Goal: Transaction & Acquisition: Purchase product/service

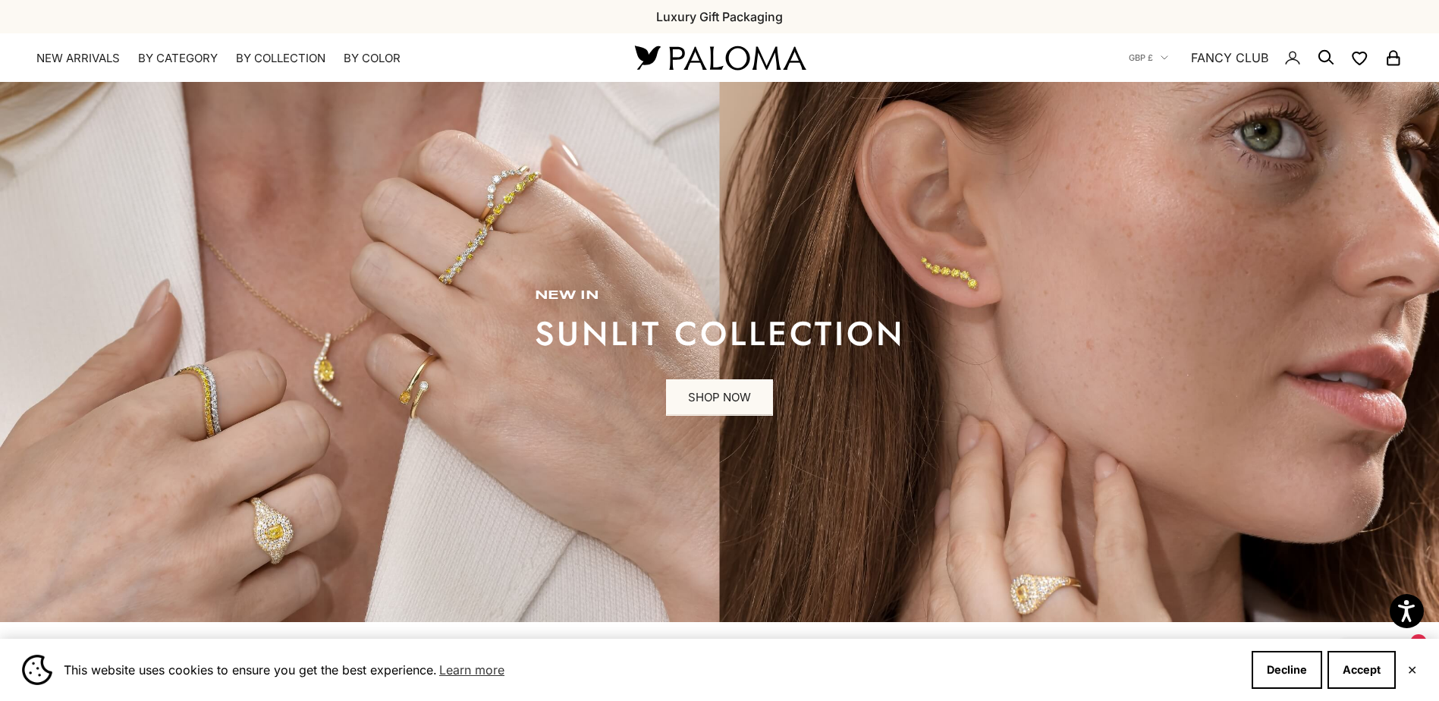
click at [1328, 57] on icon "Secondary navigation" at bounding box center [1325, 58] width 18 height 18
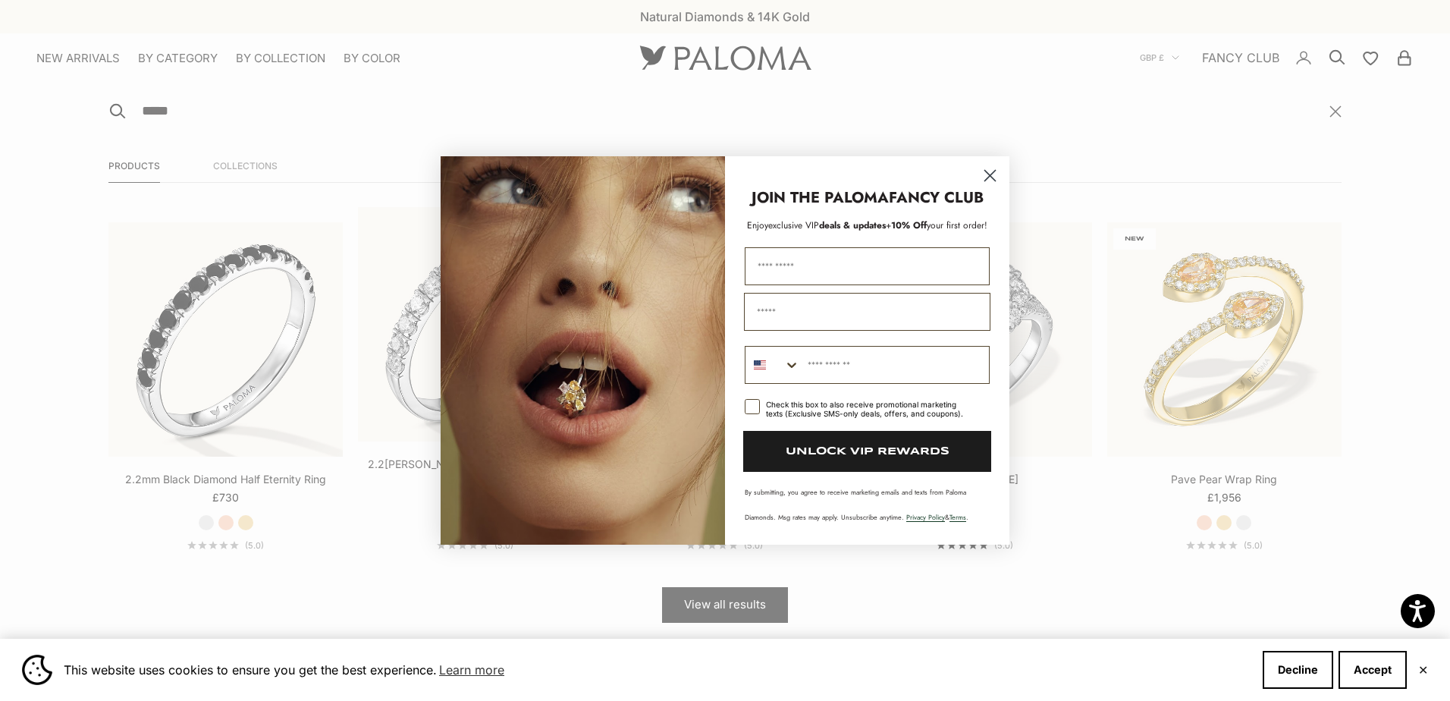
type input "*****"
click at [992, 175] on circle "Close dialog" at bounding box center [989, 175] width 25 height 25
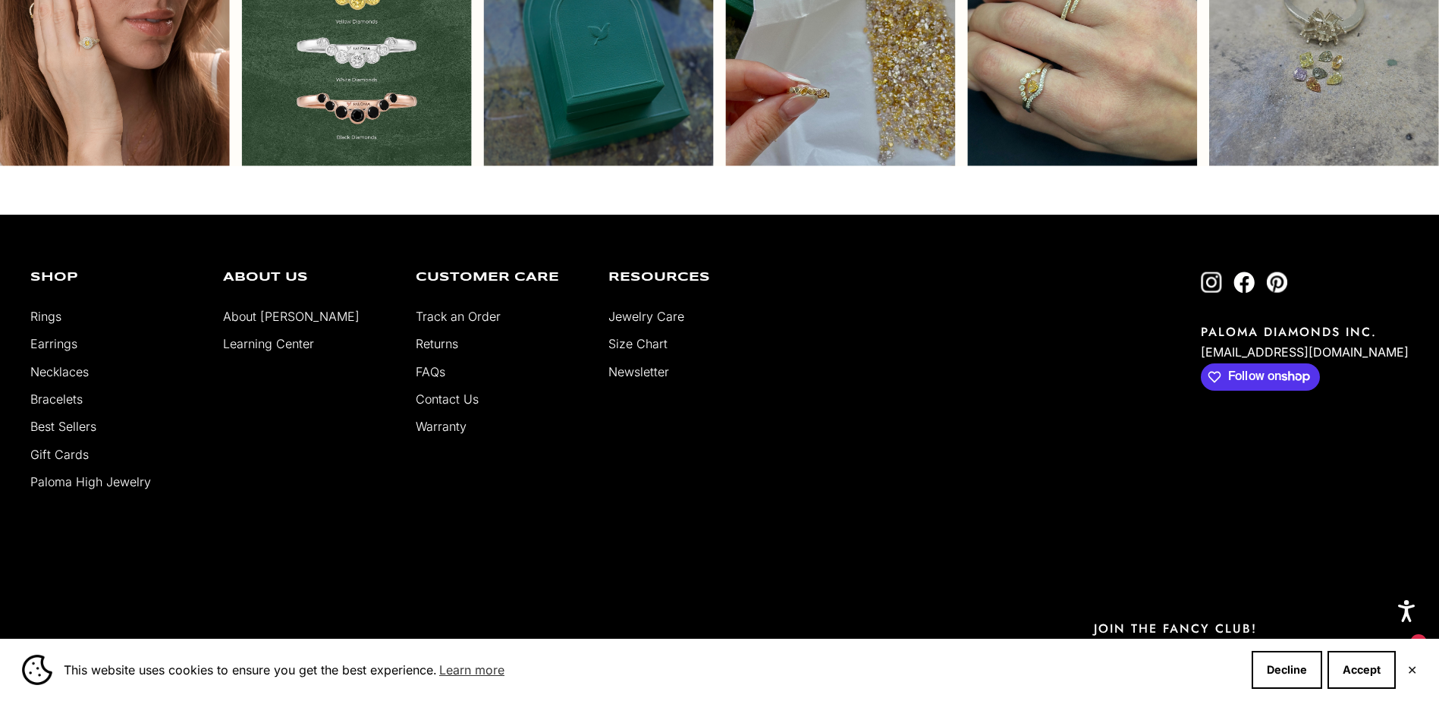
scroll to position [4626, 0]
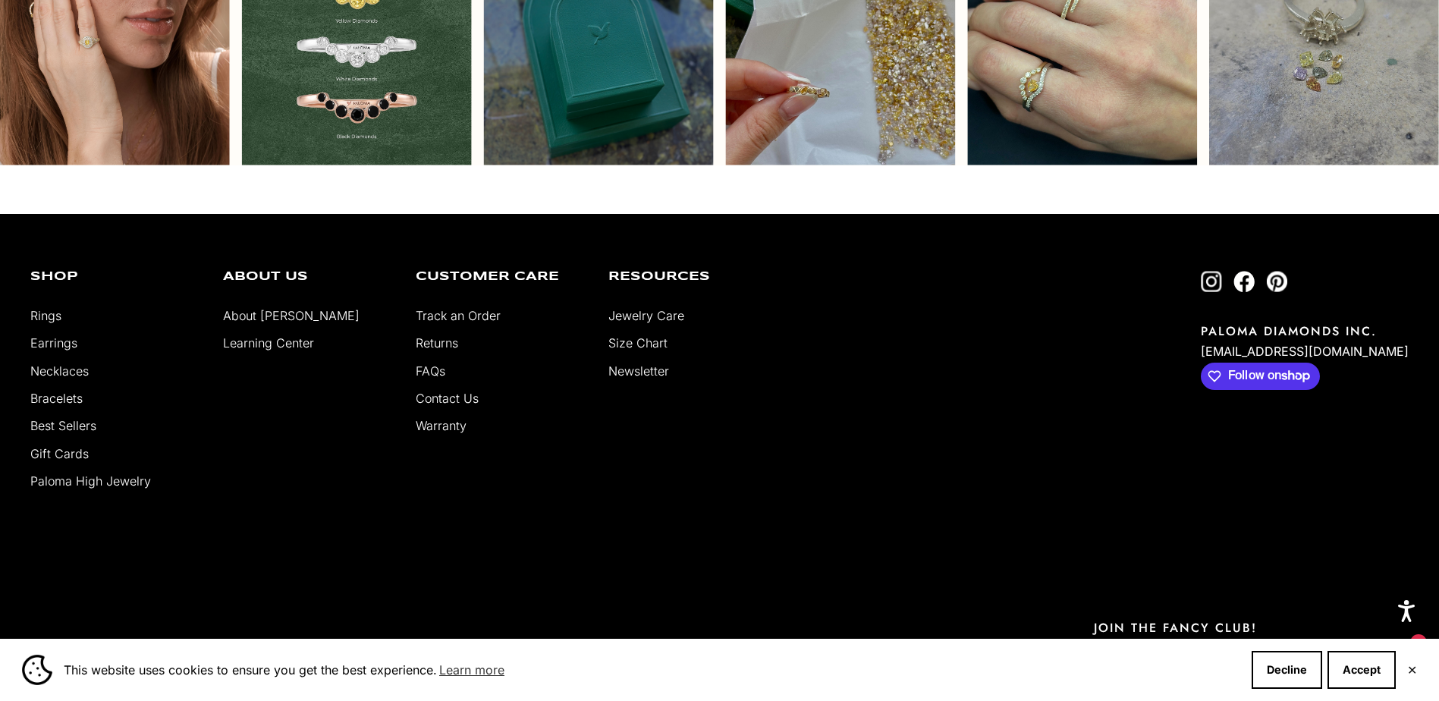
click at [49, 310] on link "Rings" at bounding box center [45, 315] width 31 height 15
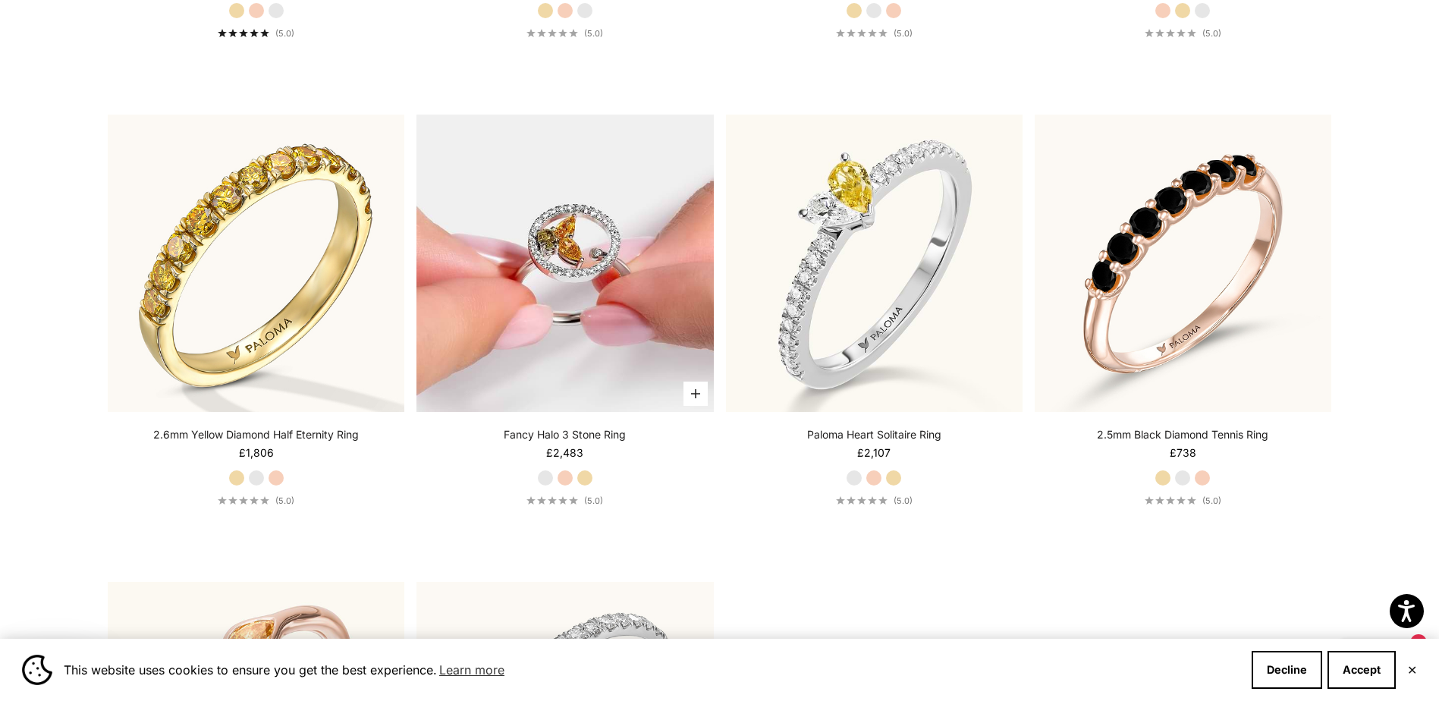
scroll to position [5081, 0]
